Goal: Task Accomplishment & Management: Use online tool/utility

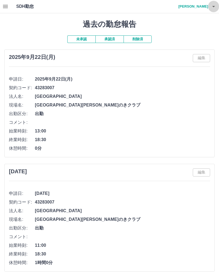
click at [217, 8] on button "button" at bounding box center [213, 6] width 11 height 13
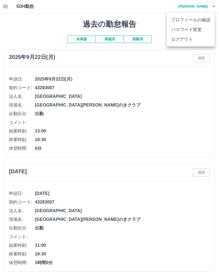
click at [182, 42] on li "ログアウト" at bounding box center [191, 40] width 48 height 10
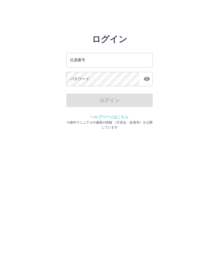
click at [102, 59] on input "社員番号" at bounding box center [109, 60] width 86 height 14
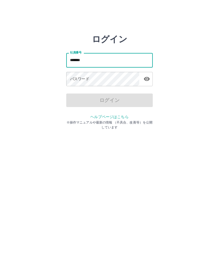
type input "*******"
click at [74, 78] on div "パスワード パスワード" at bounding box center [109, 79] width 86 height 15
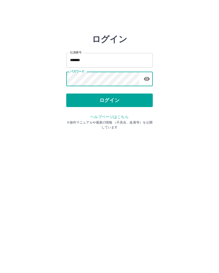
click at [132, 99] on button "ログイン" at bounding box center [109, 99] width 86 height 13
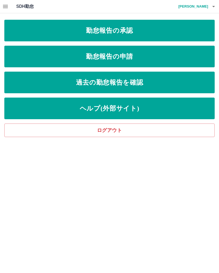
click at [22, 31] on link "勤怠報告の承認" at bounding box center [109, 31] width 210 height 22
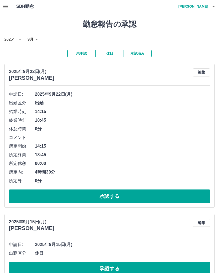
click at [117, 195] on button "承認する" at bounding box center [109, 195] width 201 height 13
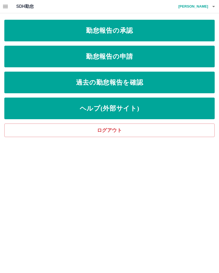
click at [141, 59] on link "勤怠報告の申請" at bounding box center [109, 57] width 210 height 22
